Goal: Transaction & Acquisition: Purchase product/service

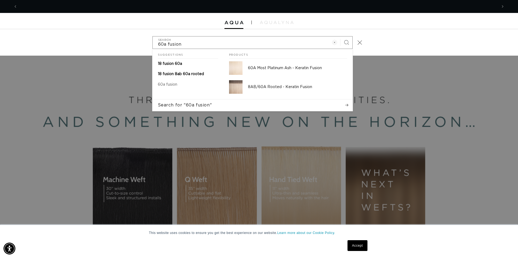
scroll to position [0, 960]
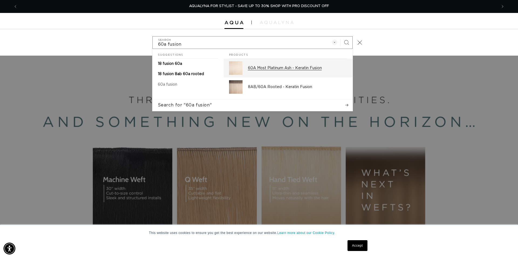
type input "60a fusion"
click at [278, 68] on p "60A Most Platinum Ash - Keratin Fusion" at bounding box center [297, 68] width 99 height 5
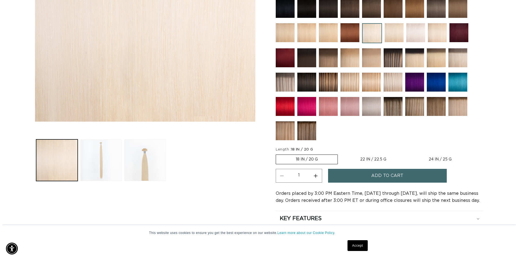
scroll to position [0, 951]
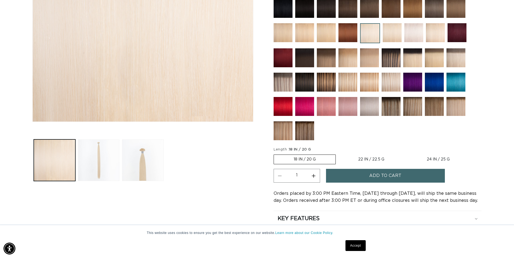
click at [315, 175] on button "Increase quantity for 60A Most Platinum Ash - Keratin Fusion" at bounding box center [313, 176] width 12 height 14
type input "3"
click at [369, 174] on button "Add to cart" at bounding box center [385, 176] width 119 height 14
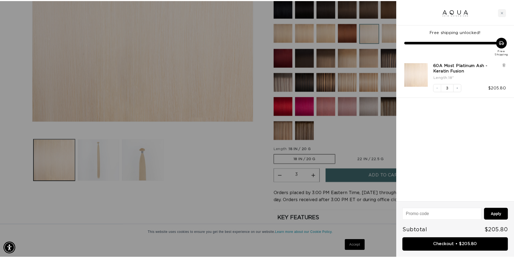
scroll to position [0, 0]
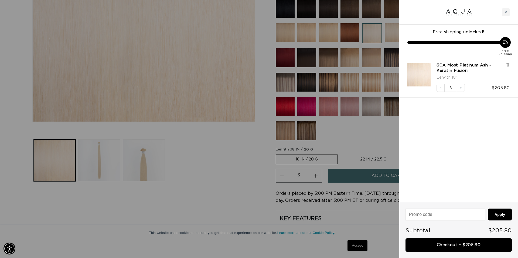
click at [243, 185] on div at bounding box center [259, 129] width 518 height 258
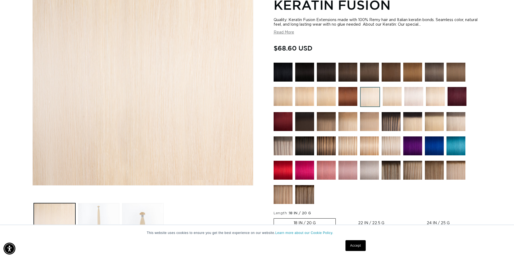
scroll to position [55, 0]
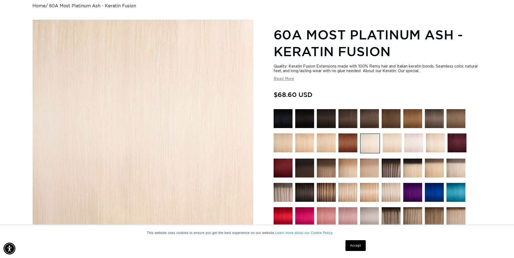
click at [323, 121] on img at bounding box center [326, 118] width 19 height 19
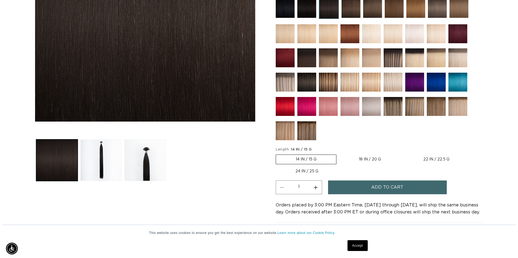
scroll to position [0, 475]
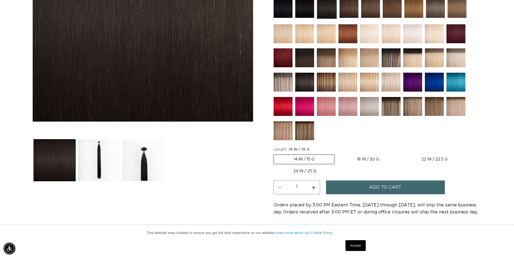
click at [359, 159] on label "18 IN / 20 G Variant sold out or unavailable" at bounding box center [368, 159] width 62 height 9
click at [337, 154] on input "18 IN / 20 G Variant sold out or unavailable" at bounding box center [337, 153] width 0 height 0
radio input "true"
click at [317, 186] on button "Increase quantity for 1B Soft Black - Keratin Fusion" at bounding box center [313, 187] width 12 height 14
type input "2"
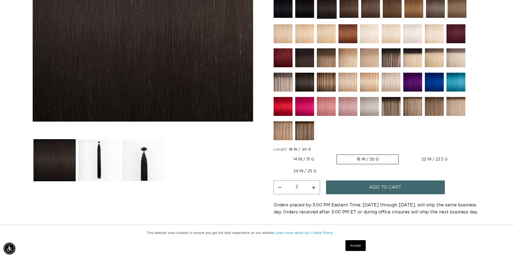
click at [353, 187] on button "Add to cart" at bounding box center [385, 187] width 119 height 14
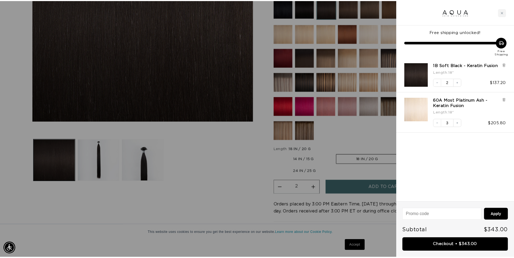
scroll to position [0, 960]
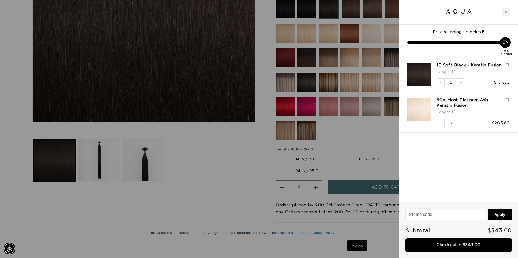
click at [260, 186] on div at bounding box center [259, 129] width 518 height 258
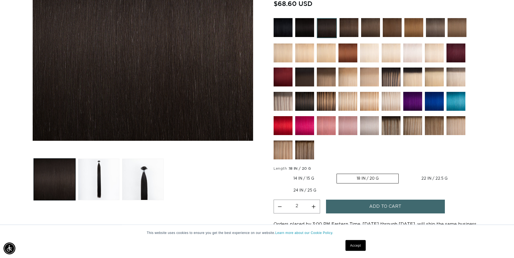
scroll to position [0, 0]
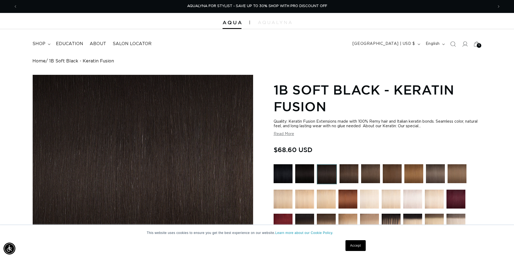
click at [285, 172] on img at bounding box center [282, 173] width 19 height 19
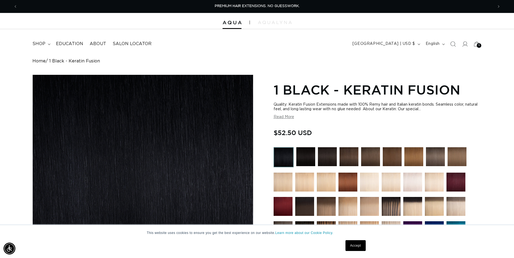
scroll to position [165, 0]
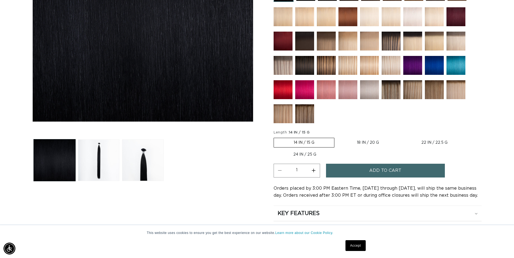
click at [364, 141] on label "18 IN / 20 G Variant sold out or unavailable" at bounding box center [368, 142] width 62 height 9
click at [337, 137] on input "18 IN / 20 G Variant sold out or unavailable" at bounding box center [337, 137] width 0 height 0
radio input "true"
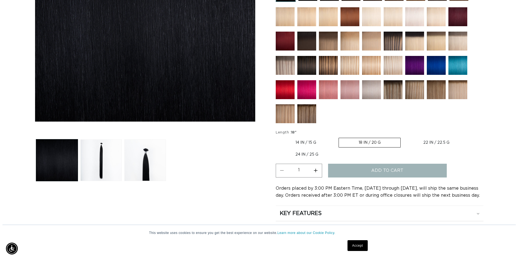
scroll to position [0, 475]
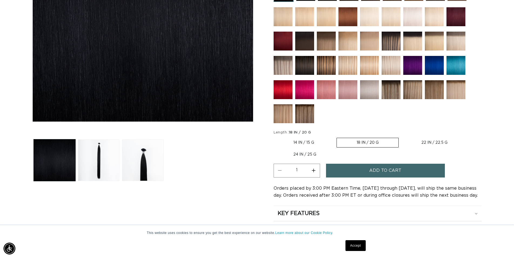
click at [316, 169] on button "Increase quantity for 1 Black - Keratin Fusion" at bounding box center [313, 171] width 12 height 14
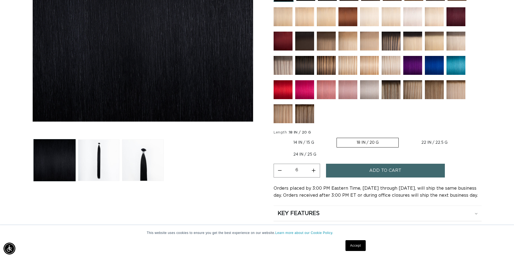
click at [316, 169] on button "Increase quantity for 1 Black - Keratin Fusion" at bounding box center [313, 171] width 12 height 14
type input "8"
click at [358, 168] on button "Add to cart" at bounding box center [385, 171] width 119 height 14
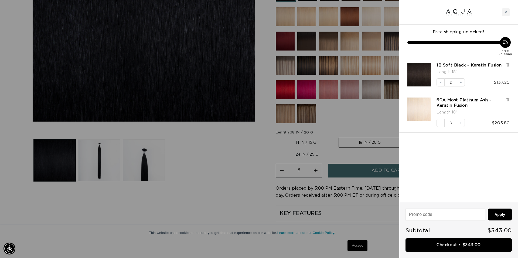
scroll to position [0, 960]
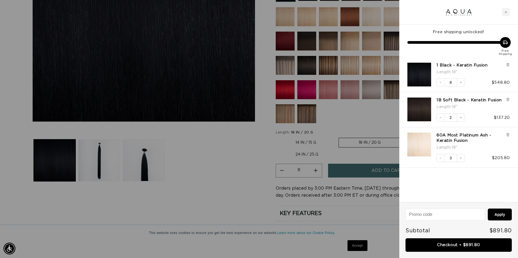
click at [466, 246] on link "Checkout • $891.80" at bounding box center [459, 245] width 106 height 14
